Goal: Register for event/course

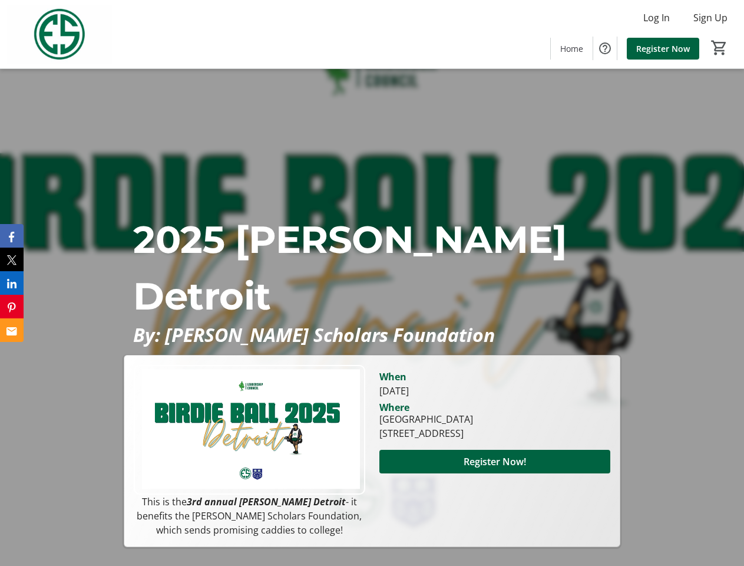
click at [372, 283] on p "2025 [PERSON_NAME] Detroit" at bounding box center [371, 267] width 477 height 113
click at [60, 34] on img at bounding box center [59, 34] width 105 height 59
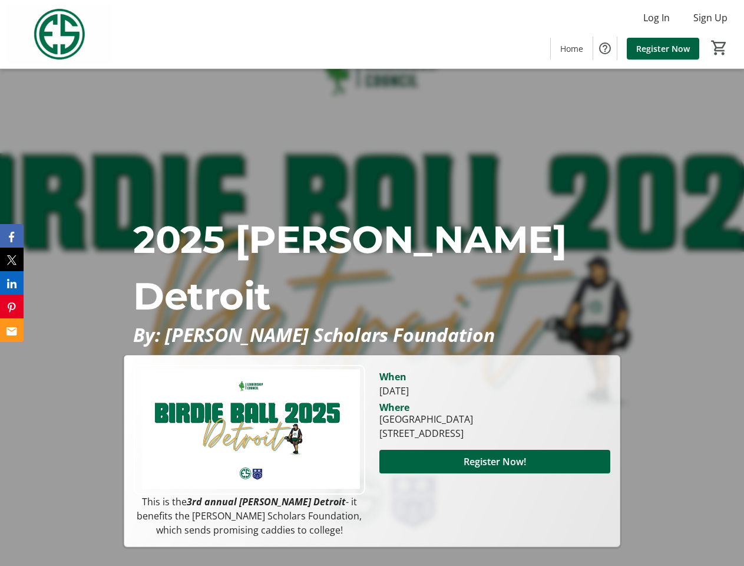
click at [719, 48] on mat-icon "0" at bounding box center [719, 48] width 18 height 18
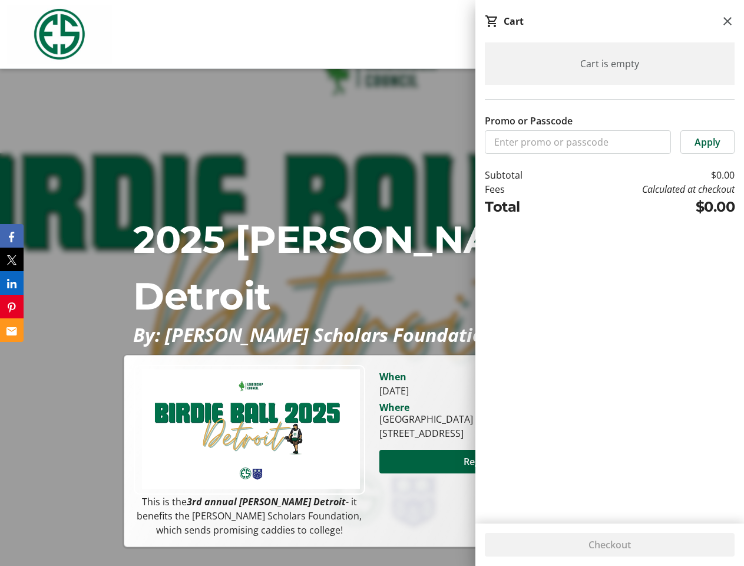
click at [495, 468] on span "Register Now!" at bounding box center [495, 461] width 62 height 14
click at [12, 236] on icon "Facebook" at bounding box center [11, 237] width 5 height 11
